Goal: Information Seeking & Learning: Learn about a topic

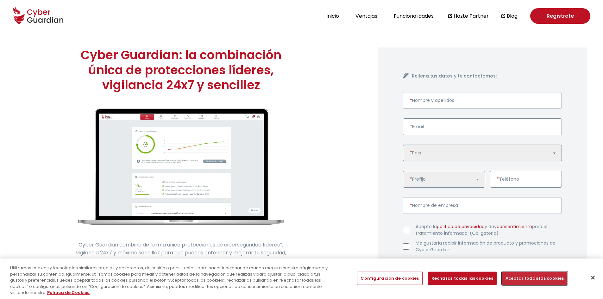
click at [532, 280] on button "Aceptar todas las cookies" at bounding box center [534, 278] width 65 height 13
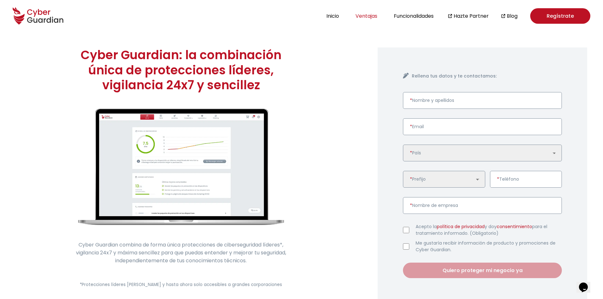
click at [362, 19] on button "Ventajas" at bounding box center [367, 16] width 26 height 9
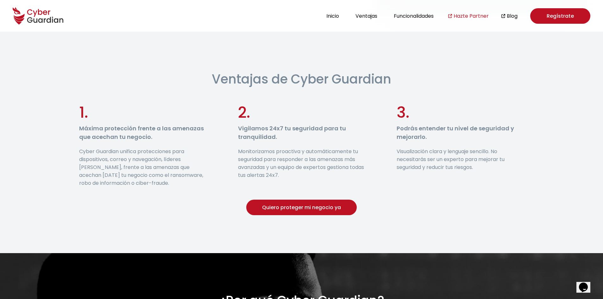
click at [473, 19] on link "Hazte Partner" at bounding box center [471, 16] width 35 height 8
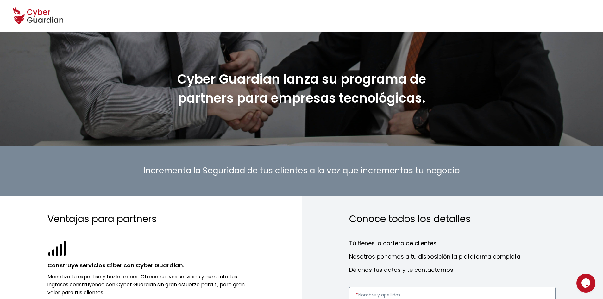
click at [31, 24] on icon at bounding box center [38, 16] width 51 height 22
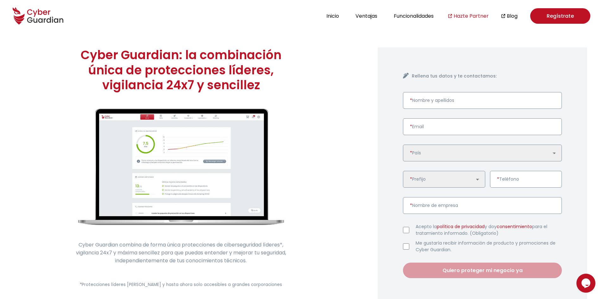
click at [486, 14] on link "Hazte Partner" at bounding box center [471, 16] width 35 height 8
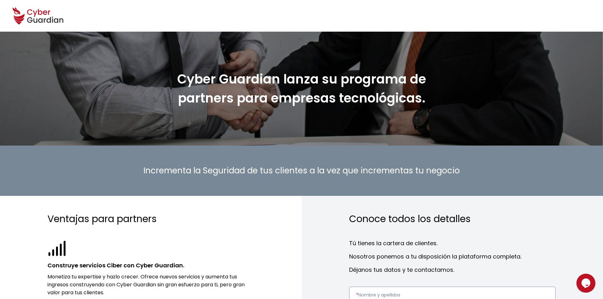
click at [41, 22] on icon at bounding box center [40, 20] width 4 height 4
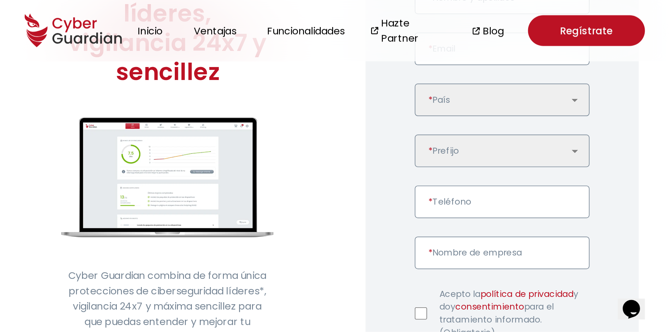
scroll to position [108, 0]
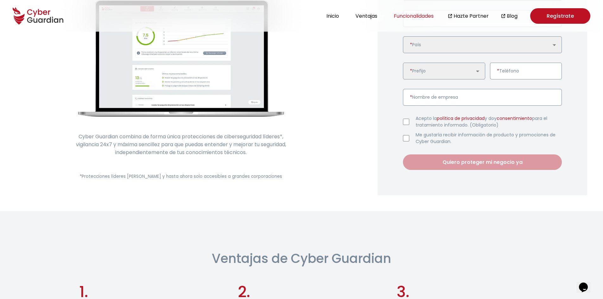
click at [401, 15] on button "Funcionalidades" at bounding box center [414, 16] width 44 height 9
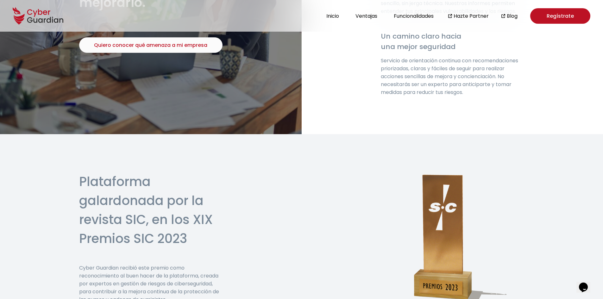
scroll to position [1618, 0]
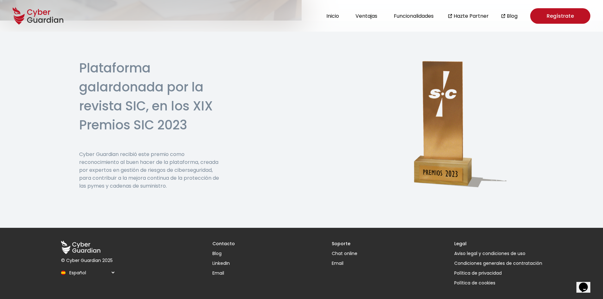
click at [337, 257] on div "Soporte Chat online Email" at bounding box center [345, 264] width 26 height 46
click at [337, 255] on button "Chat online" at bounding box center [345, 253] width 26 height 7
click at [205, 262] on div "© Cyber Guardian 2025 Español English Português (BR) Contacto Blog LinkedIn Ema…" at bounding box center [301, 263] width 506 height 71
